Goal: Transaction & Acquisition: Download file/media

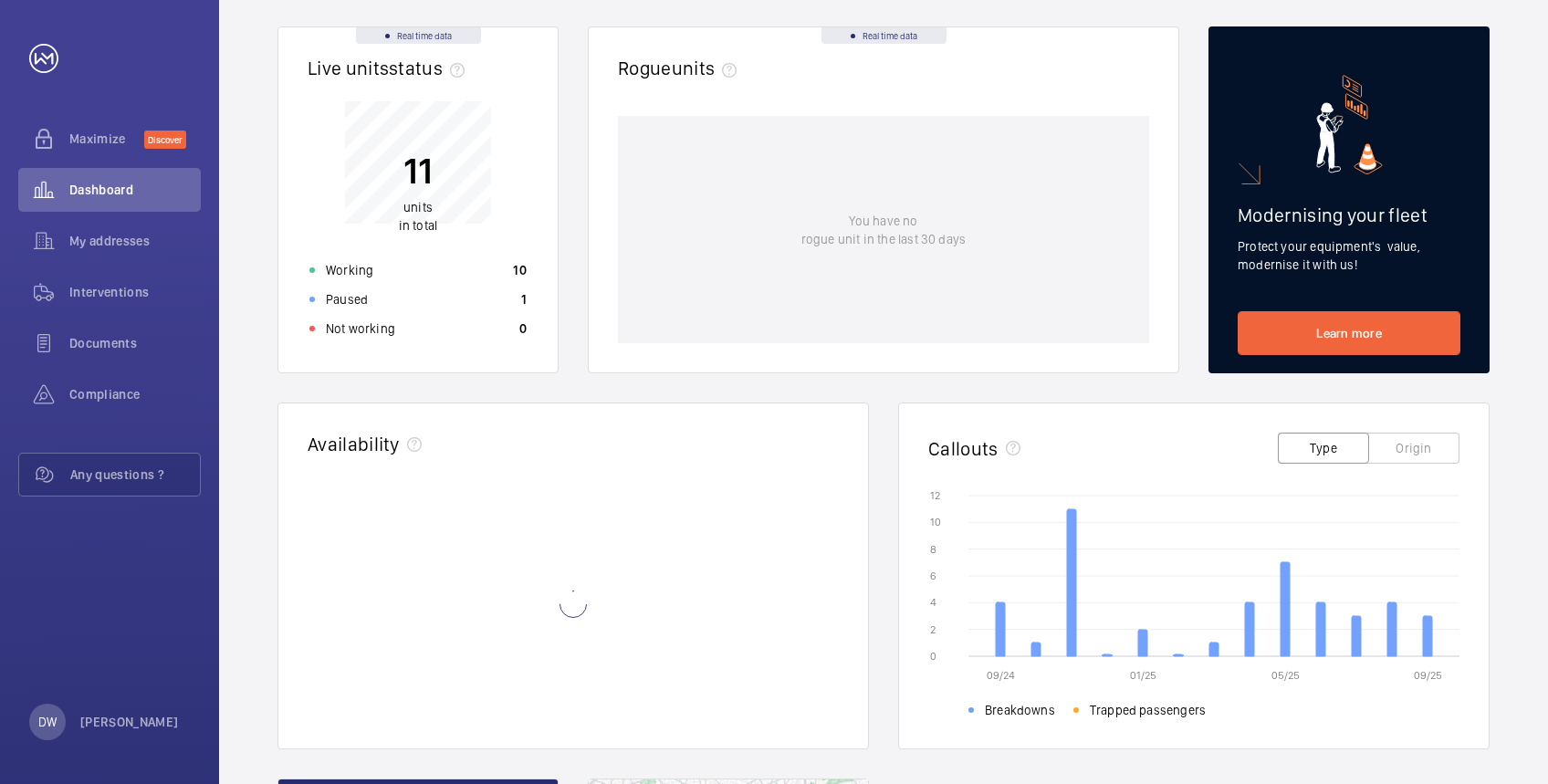
scroll to position [66, 0]
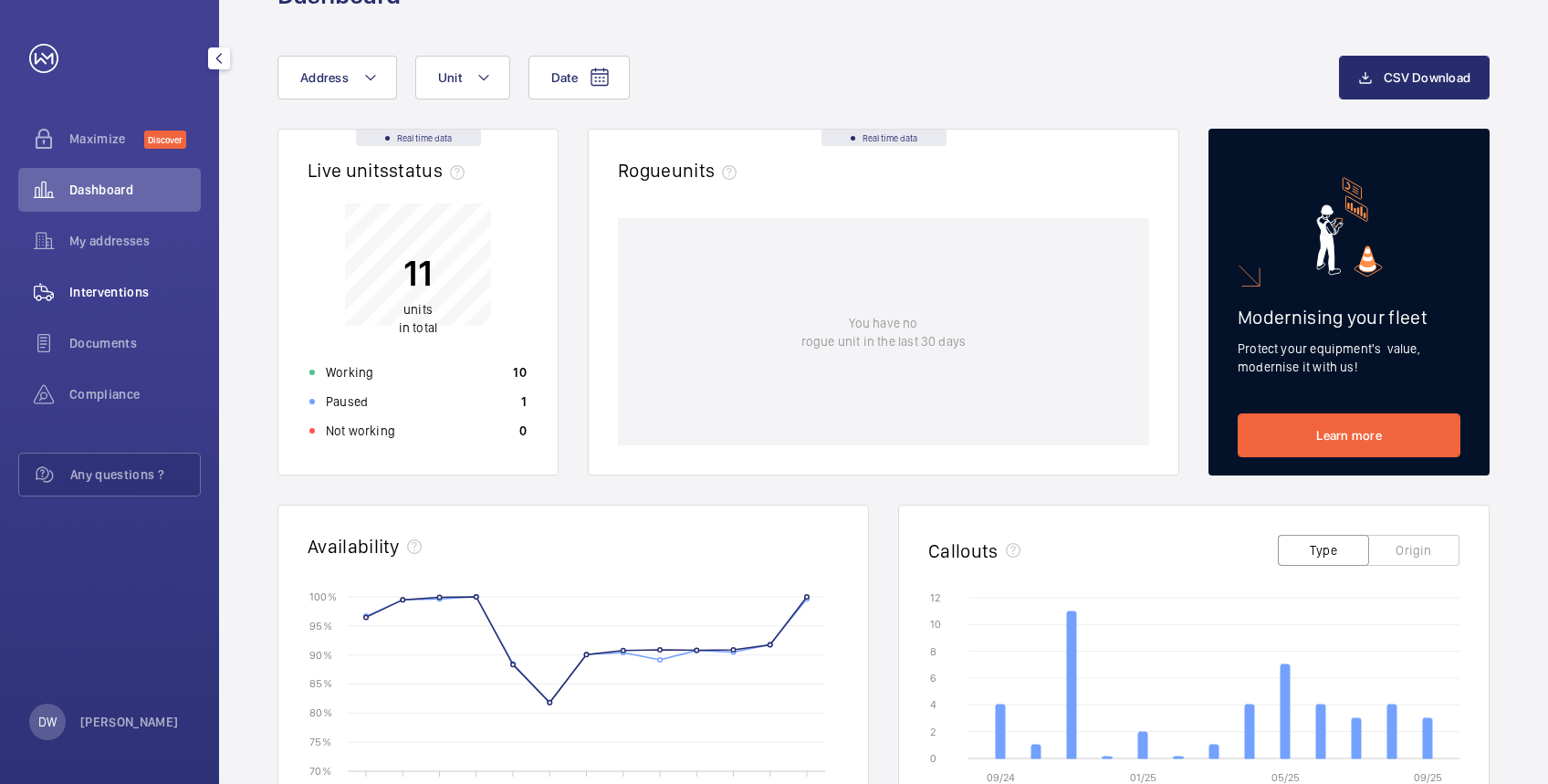
click at [115, 287] on span "Interventions" at bounding box center [134, 292] width 131 height 18
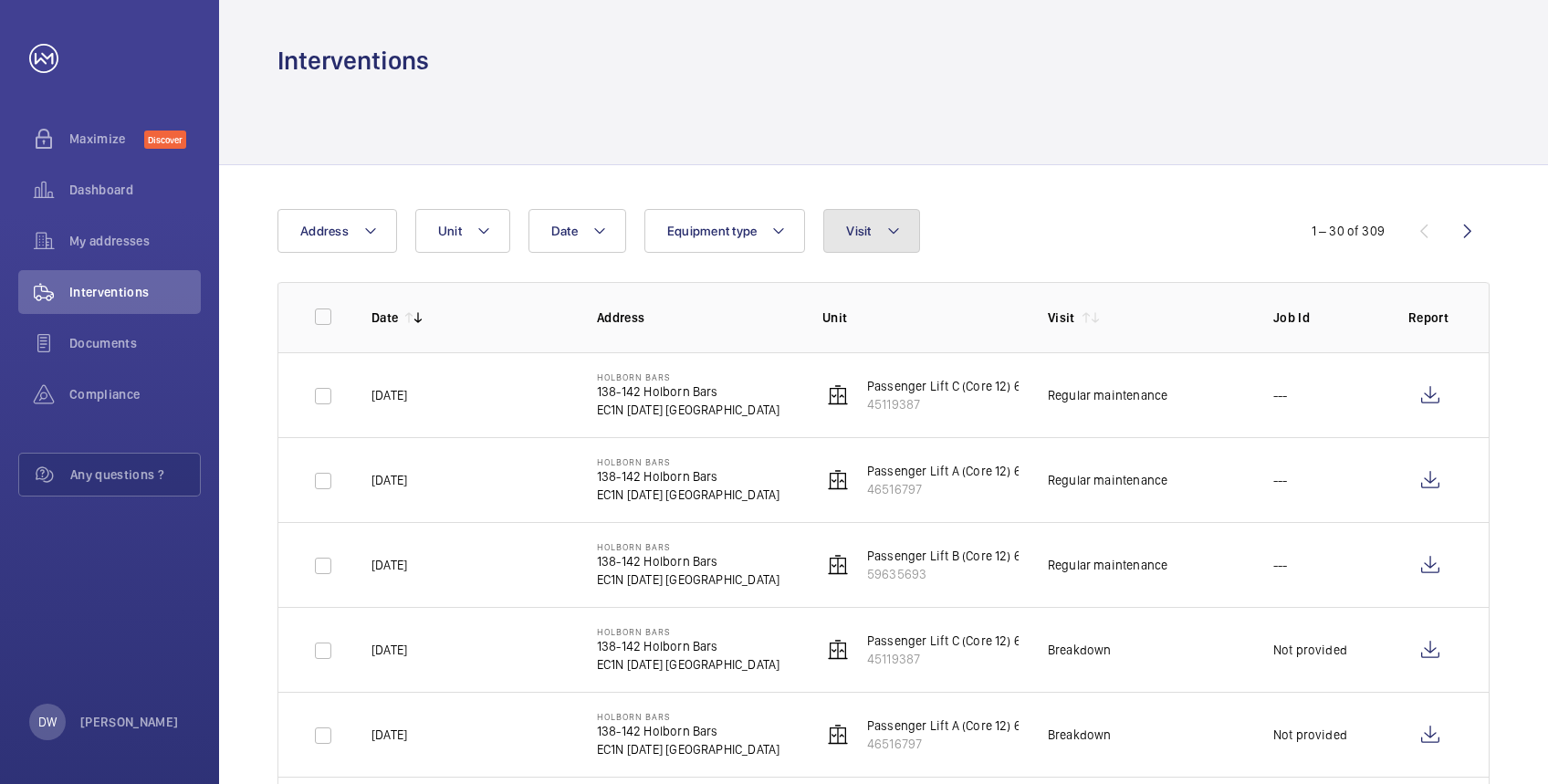
click at [866, 234] on span "Visit" at bounding box center [858, 231] width 24 height 15
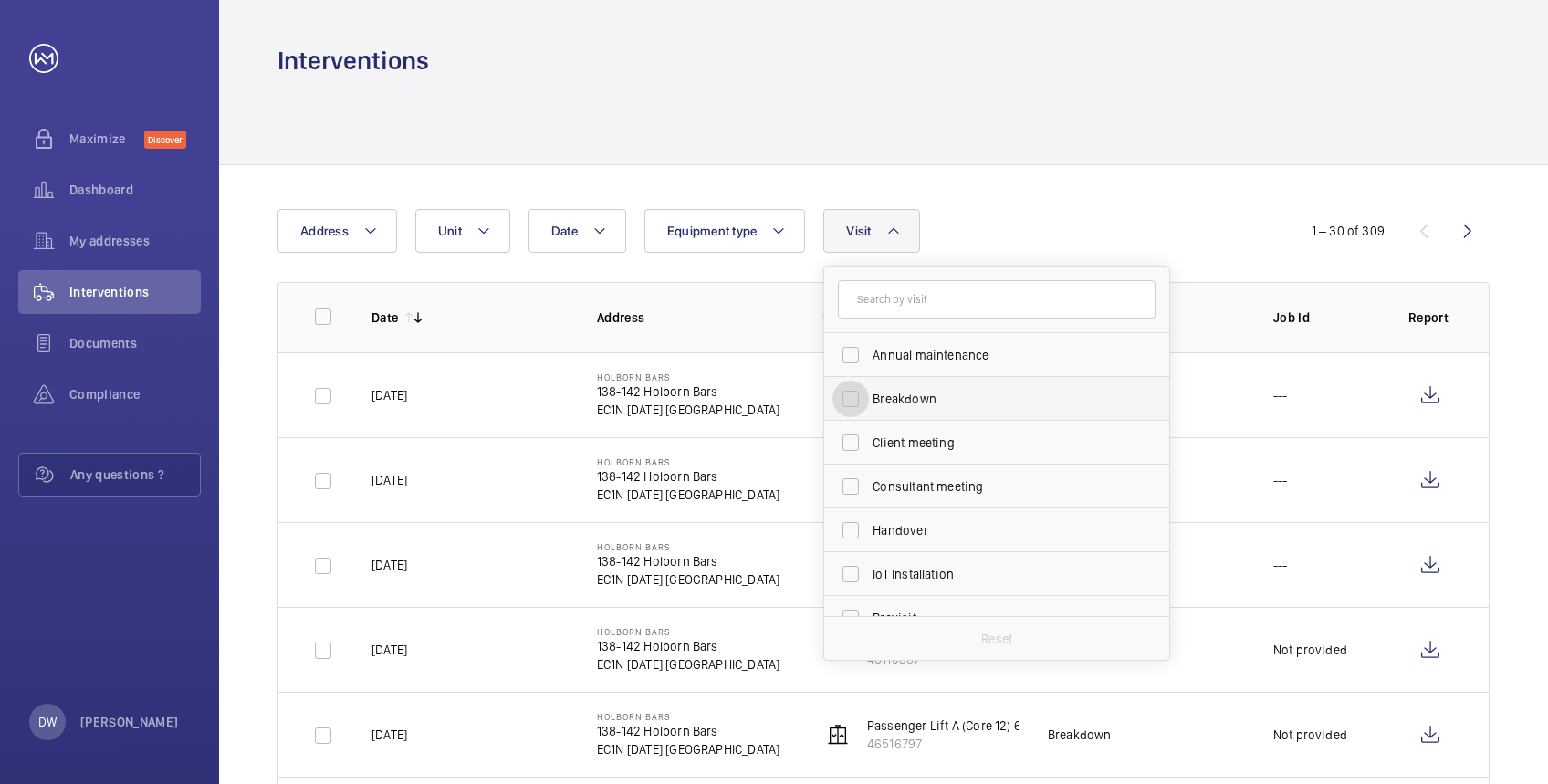
click at [849, 403] on input "Breakdown" at bounding box center [851, 399] width 37 height 37
checkbox input "true"
click at [1180, 156] on div at bounding box center [883, 121] width 1212 height 87
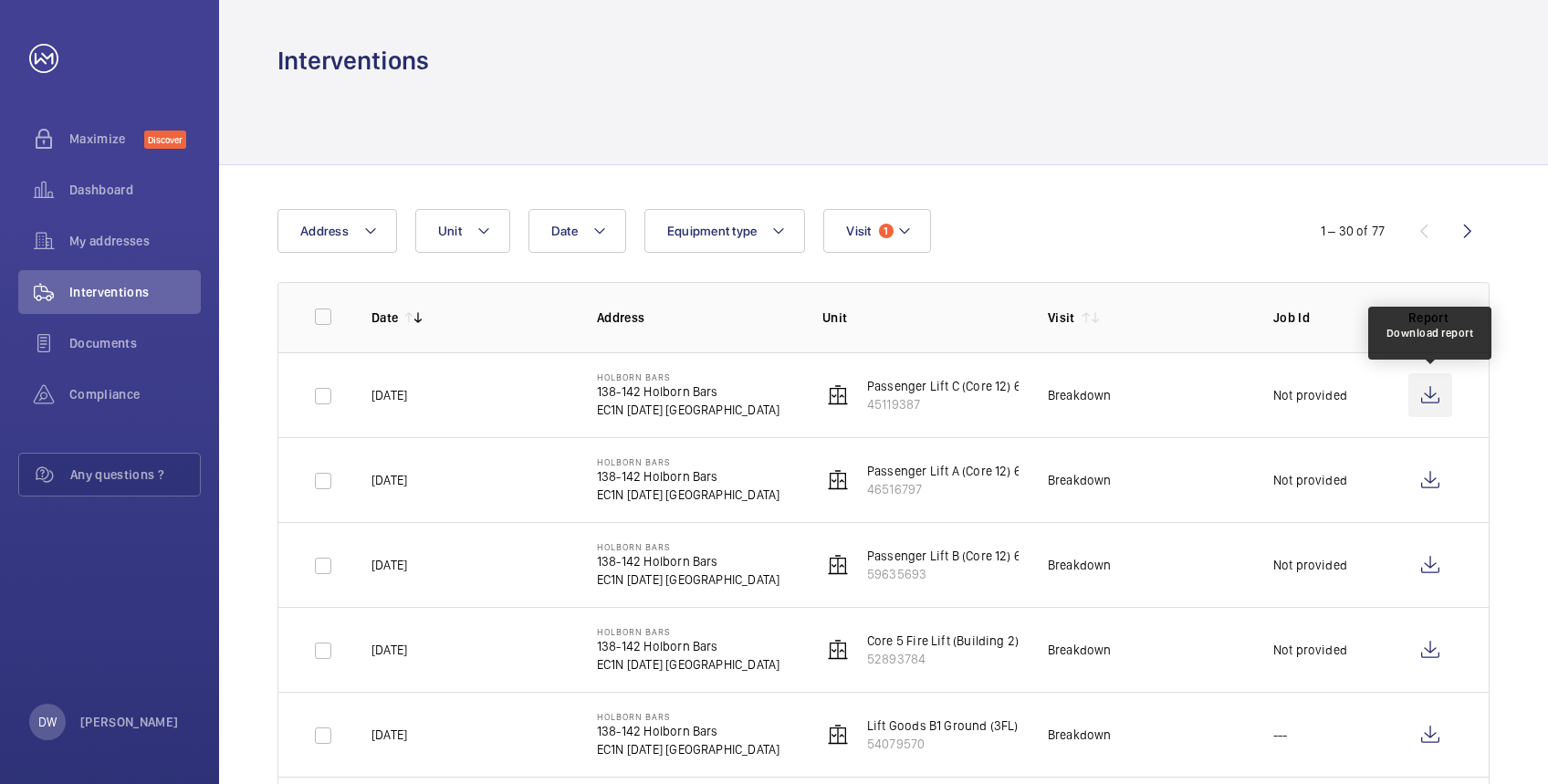
click at [1438, 391] on wm-front-icon-button at bounding box center [1429, 395] width 44 height 44
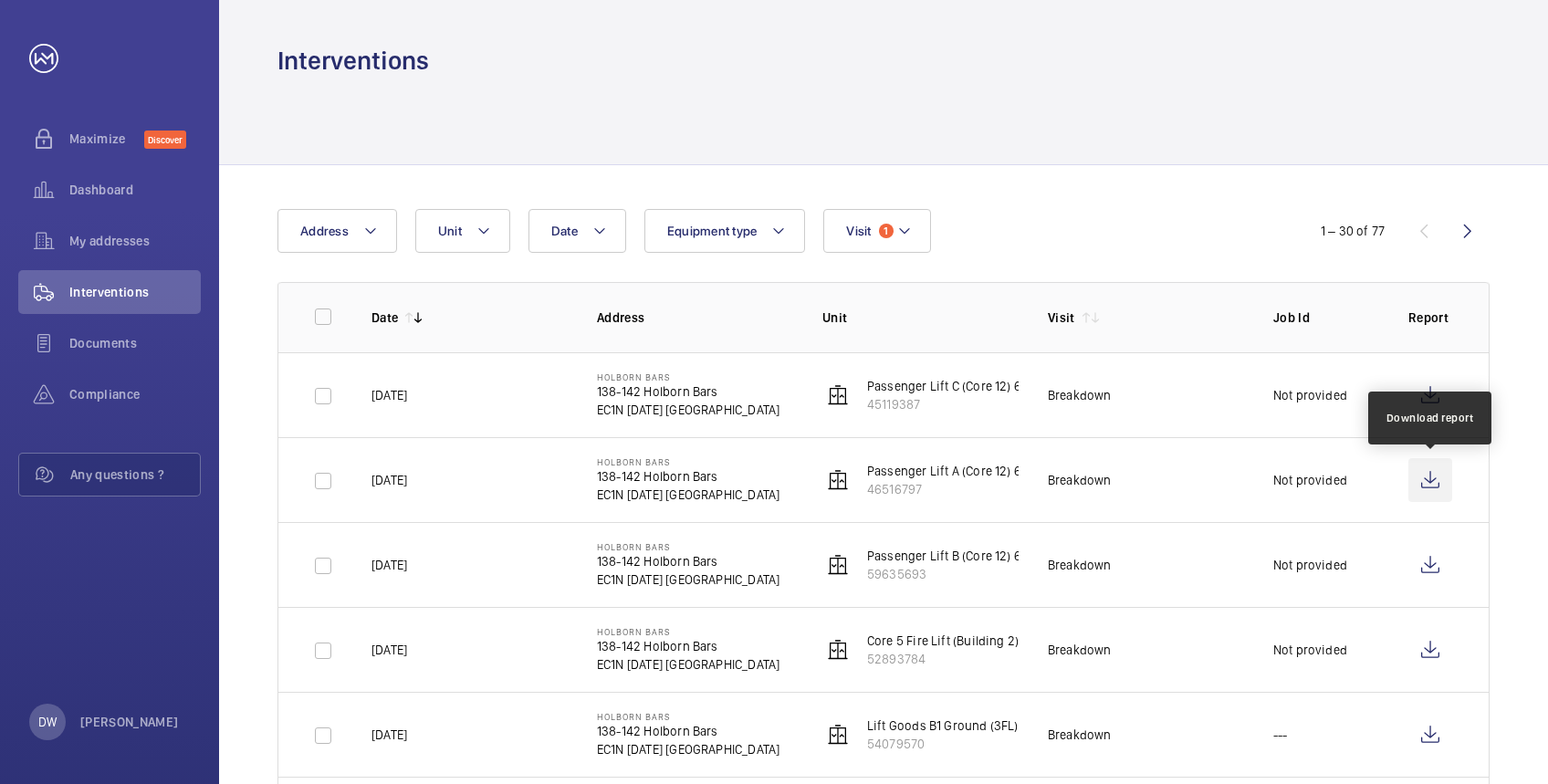
click at [1428, 481] on wm-front-icon-button at bounding box center [1429, 480] width 44 height 44
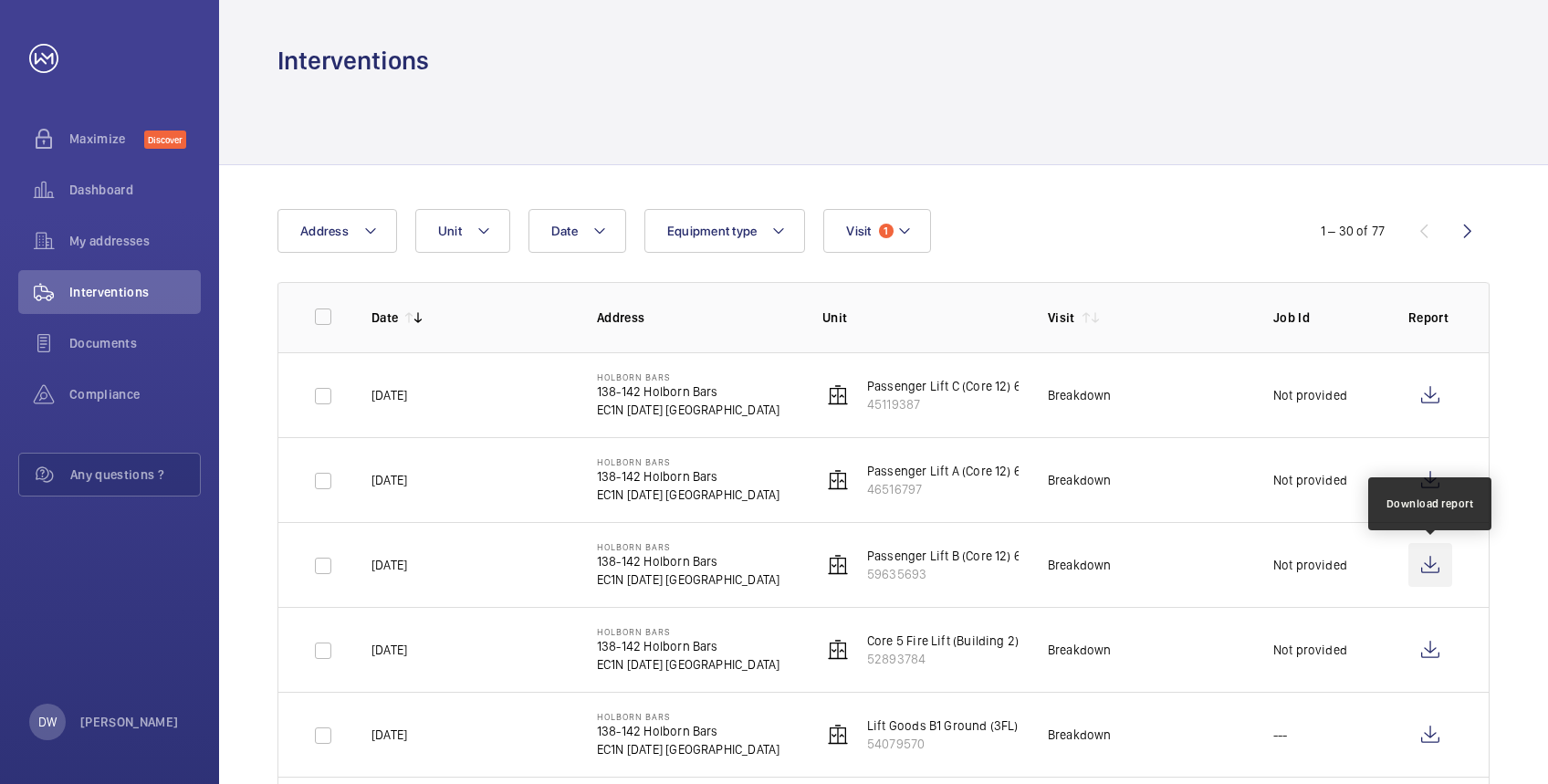
click at [1424, 575] on wm-front-icon-button at bounding box center [1429, 564] width 44 height 44
